Goal: Find specific page/section: Find specific page/section

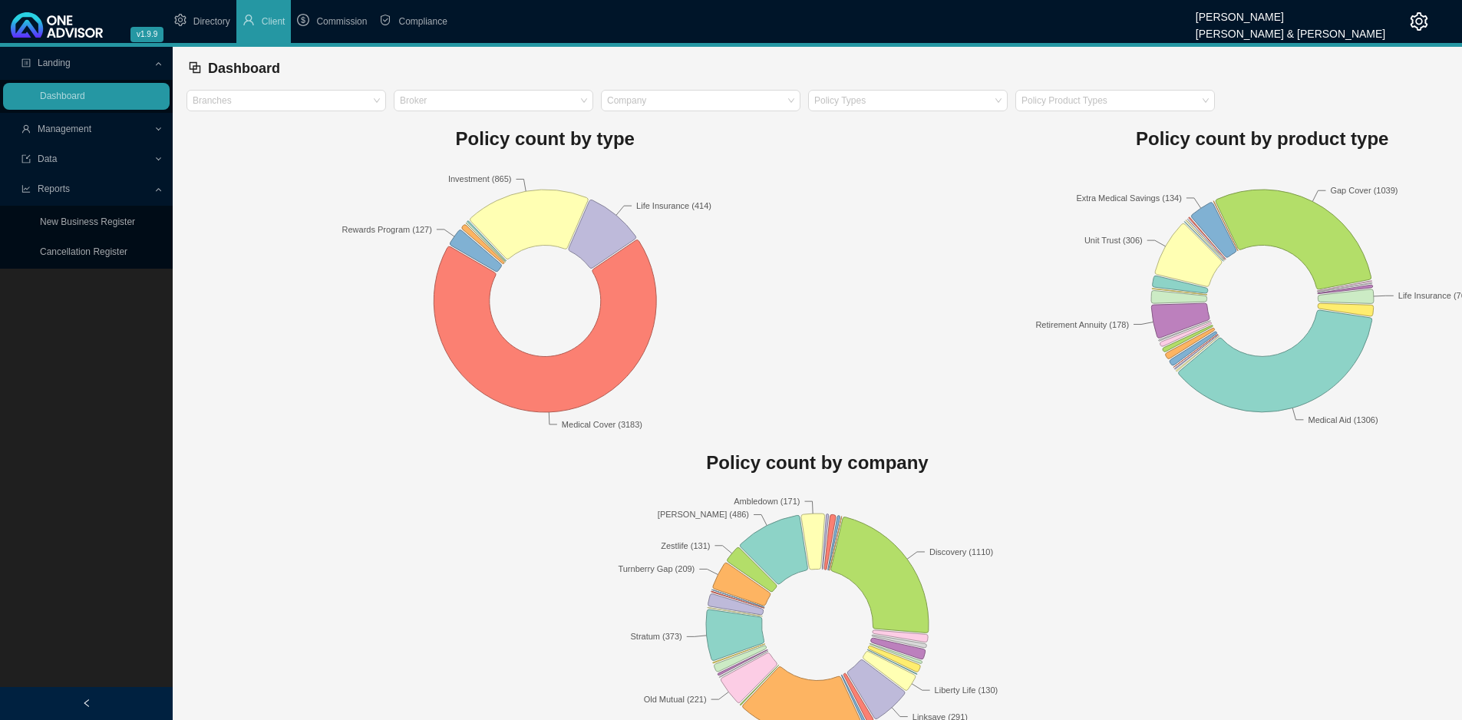
click at [63, 133] on span "Management" at bounding box center [65, 129] width 54 height 11
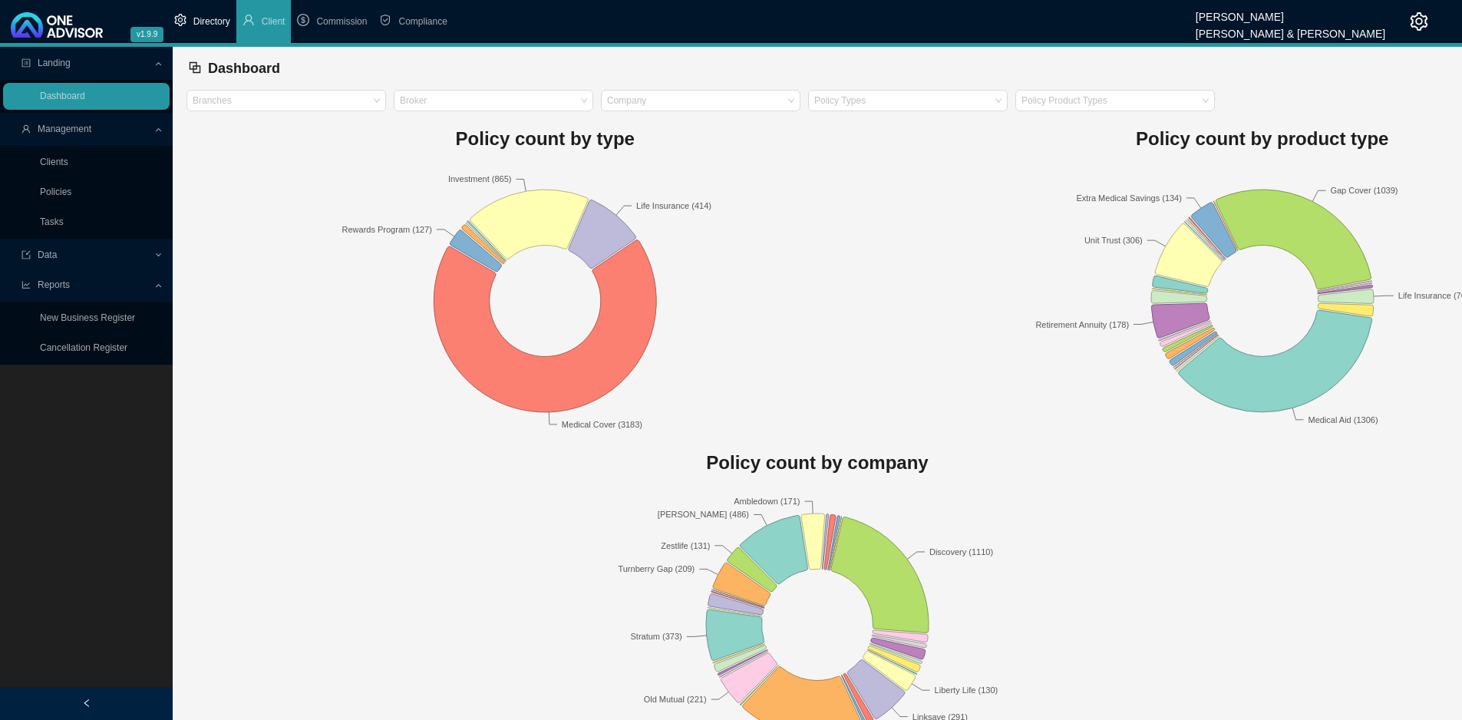
click at [207, 27] on span "Directory" at bounding box center [211, 21] width 37 height 11
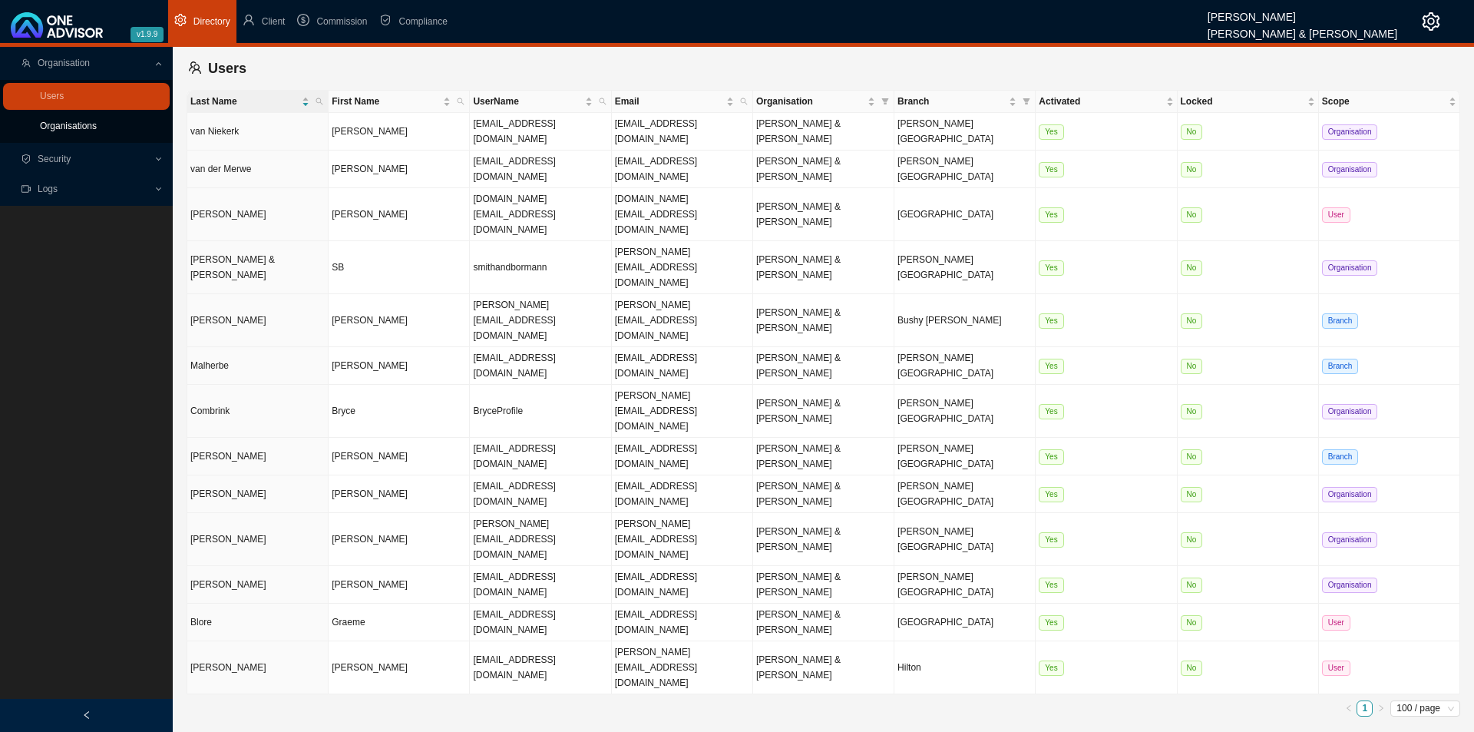
click at [80, 129] on link "Organisations" at bounding box center [68, 126] width 57 height 11
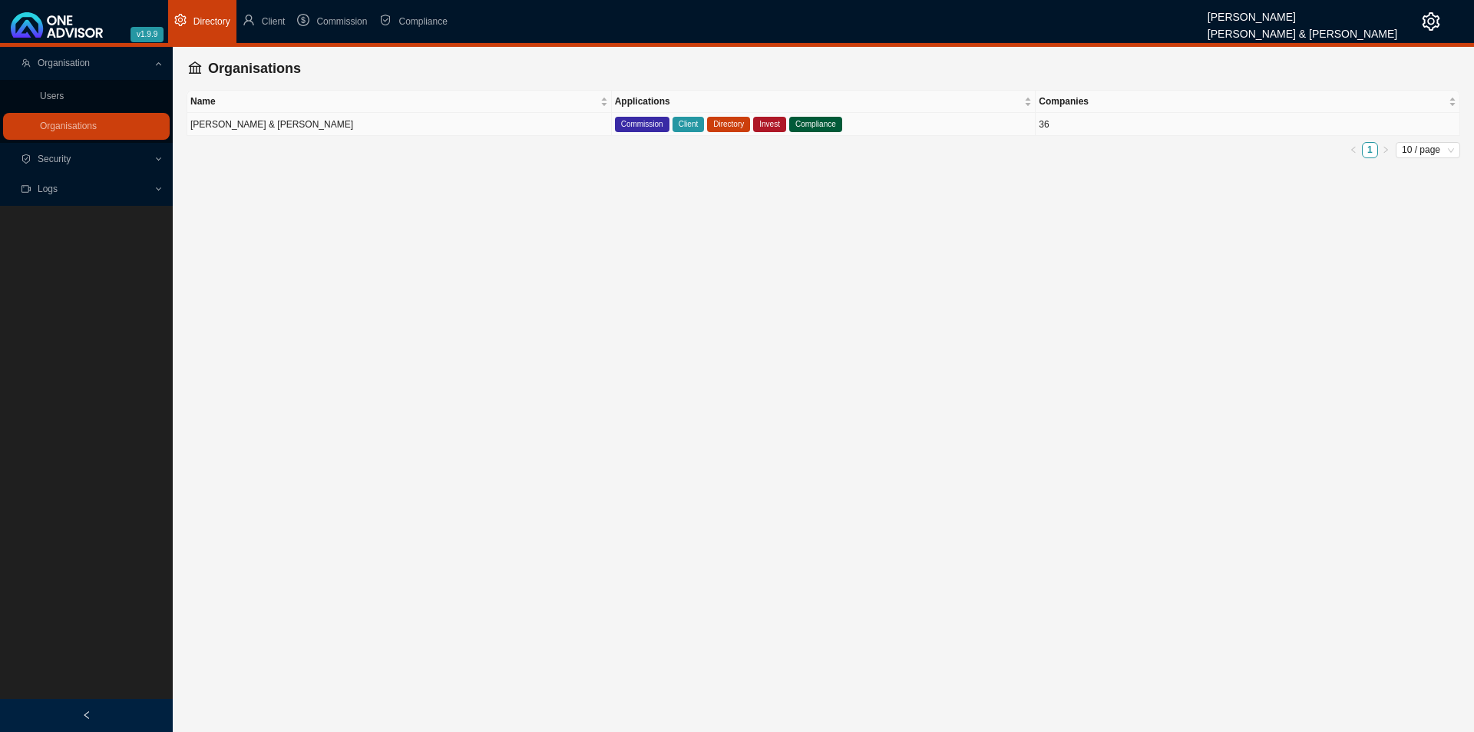
click at [362, 125] on td "[PERSON_NAME] & [PERSON_NAME]" at bounding box center [399, 124] width 425 height 23
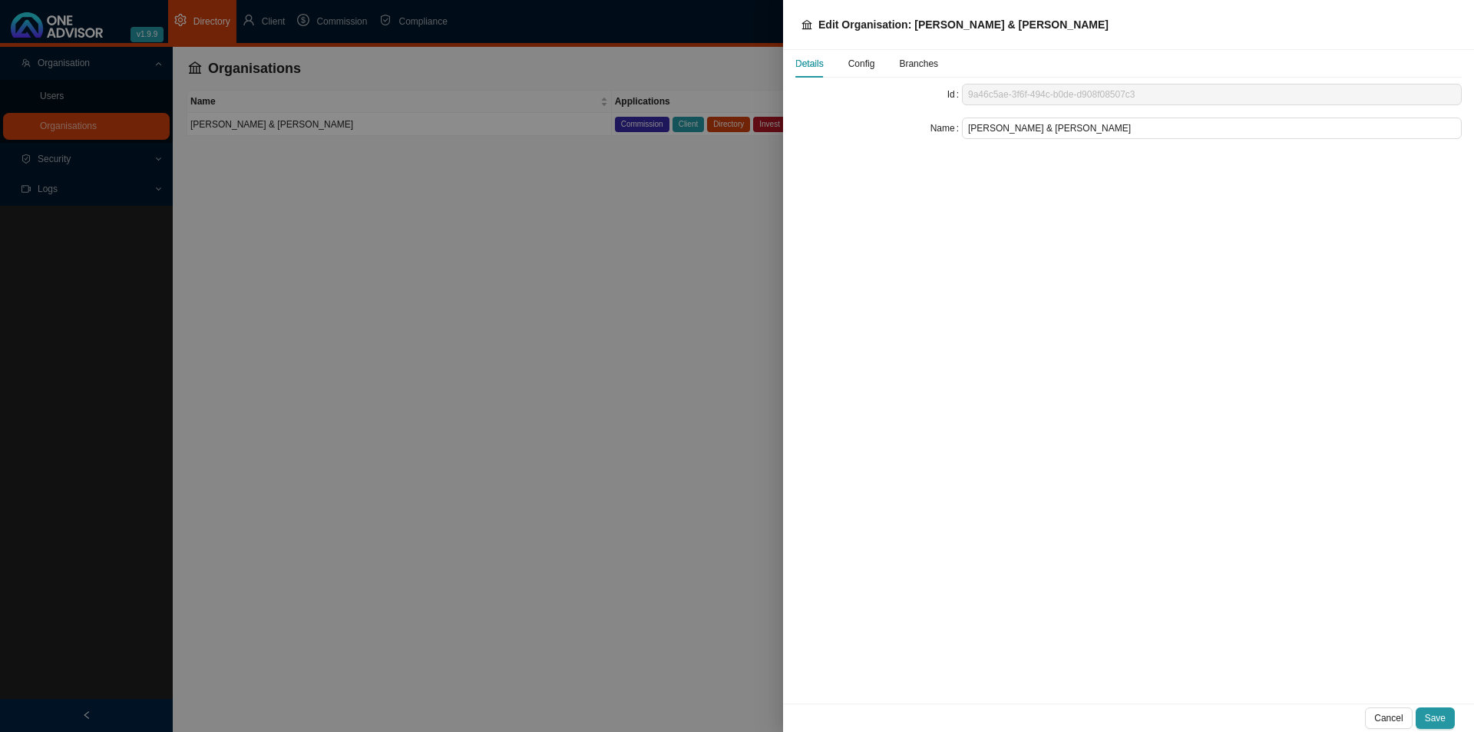
click at [856, 62] on span "Config" at bounding box center [861, 63] width 27 height 9
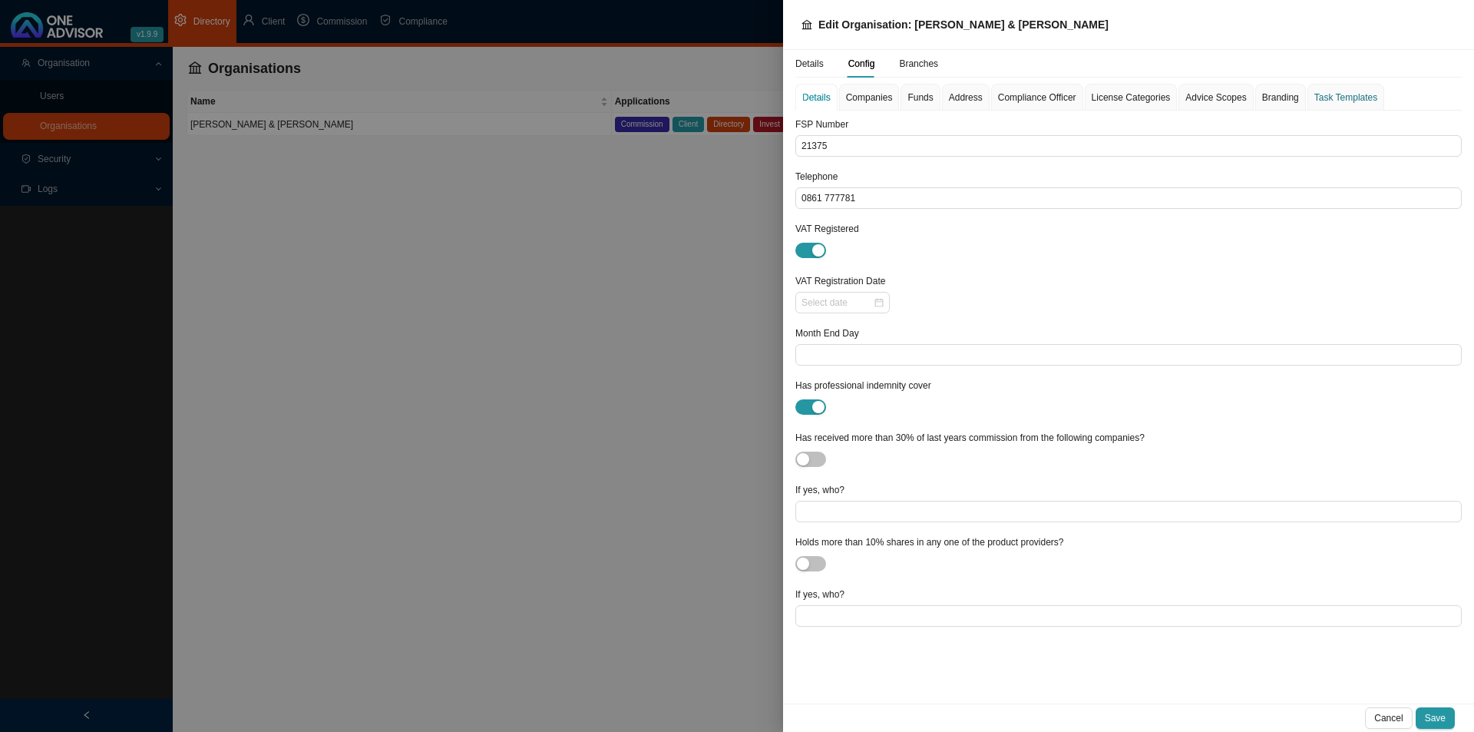
click at [1314, 102] on div "Task Templates" at bounding box center [1345, 97] width 63 height 15
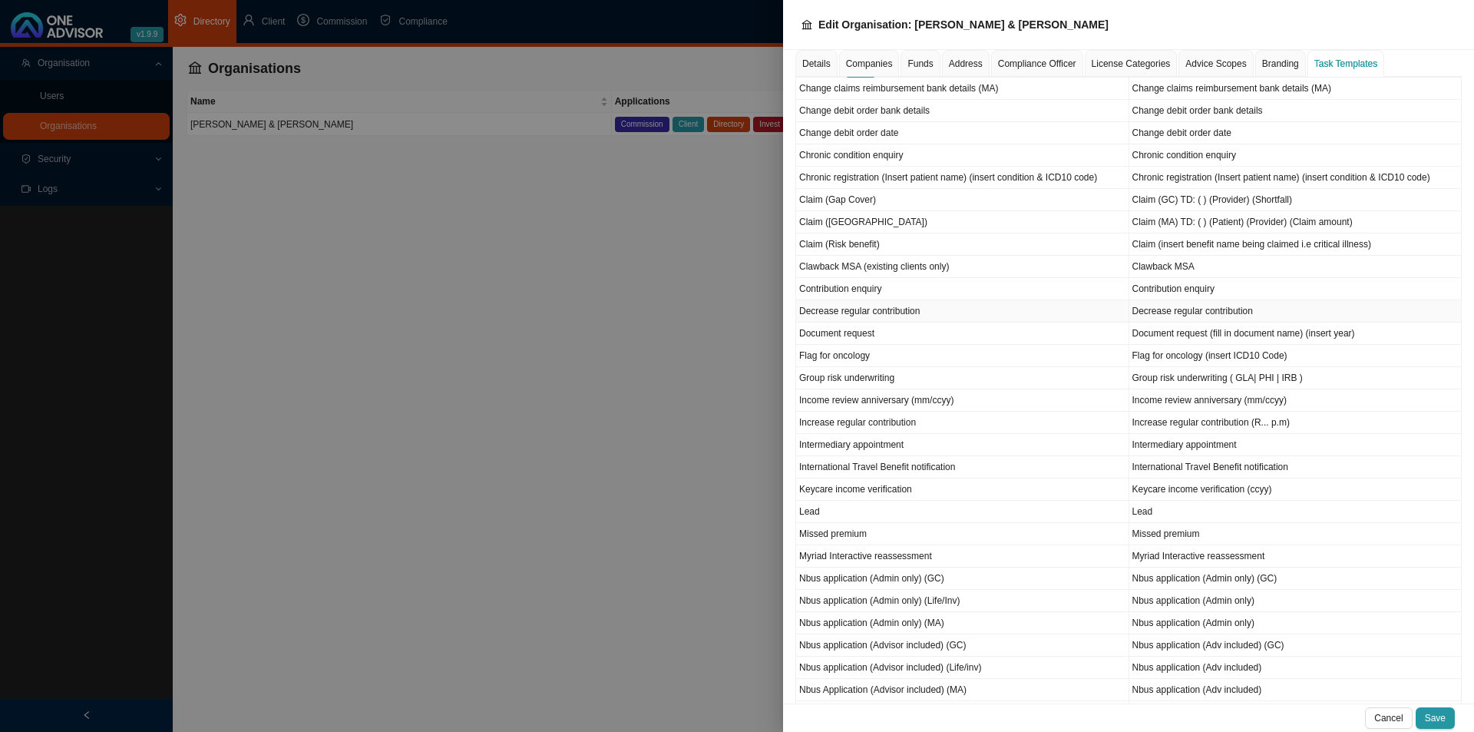
scroll to position [537, 0]
click at [520, 517] on div at bounding box center [737, 366] width 1474 height 732
